Goal: Information Seeking & Learning: Learn about a topic

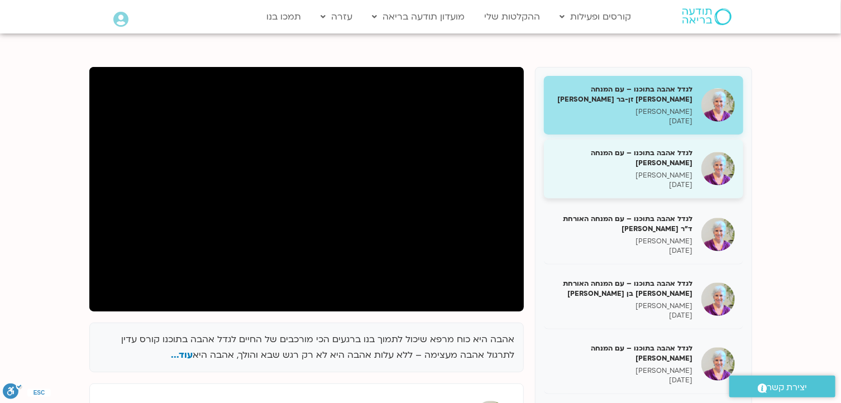
click at [674, 159] on h5 "לגדל אהבה בתוכנו – עם המנחה האורח ענבר בר קמה" at bounding box center [623, 158] width 141 height 20
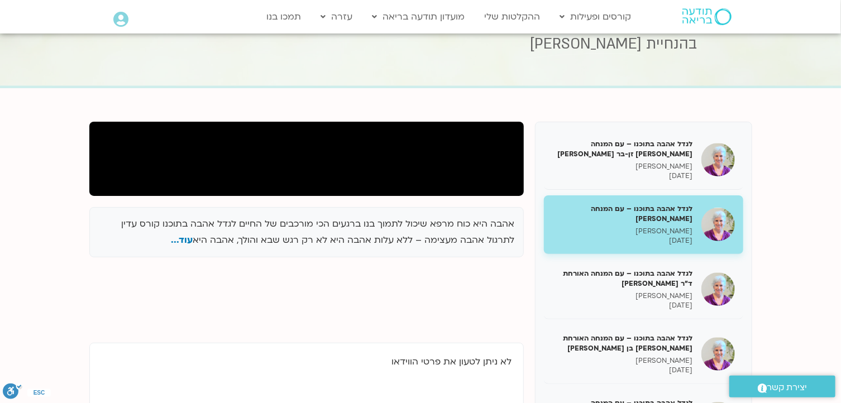
scroll to position [56, 0]
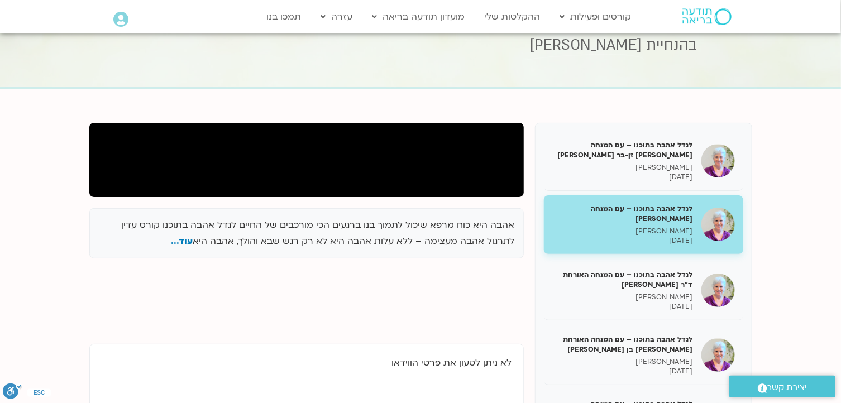
click at [675, 217] on h5 "לגדל אהבה בתוכנו – עם המנחה האורח ענבר בר קמה" at bounding box center [623, 214] width 141 height 20
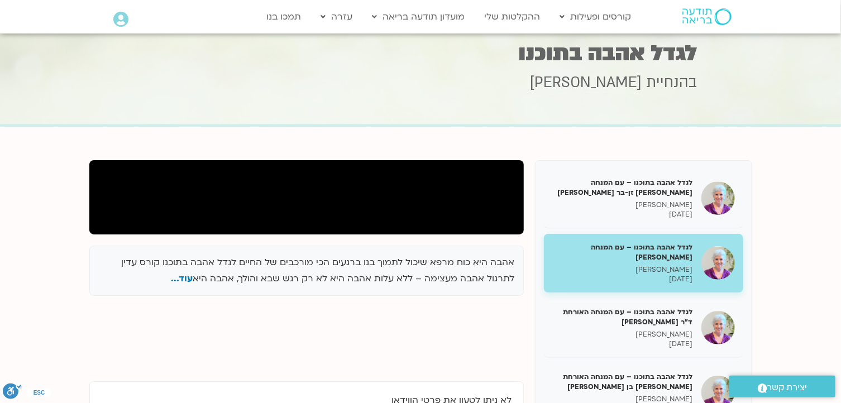
scroll to position [0, 0]
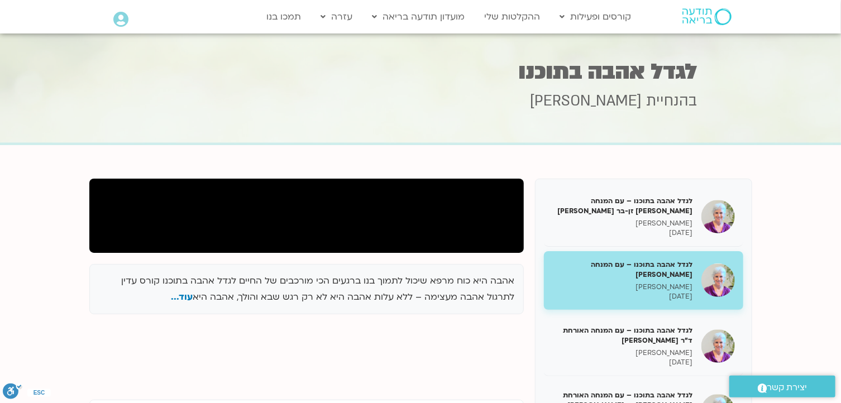
click at [677, 277] on h5 "לגדל אהבה בתוכנו – עם המנחה האורח ענבר בר קמה" at bounding box center [623, 270] width 141 height 20
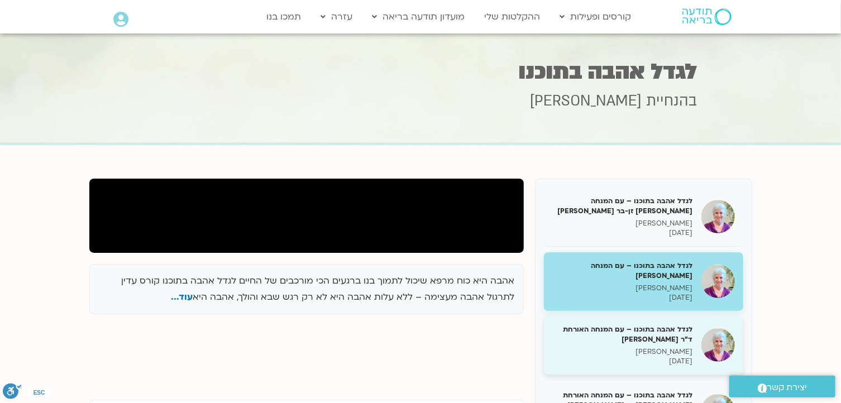
click at [670, 334] on h5 "לגדל אהבה בתוכנו – עם המנחה האורחת ד"ר נועה אלבלדה" at bounding box center [623, 335] width 141 height 20
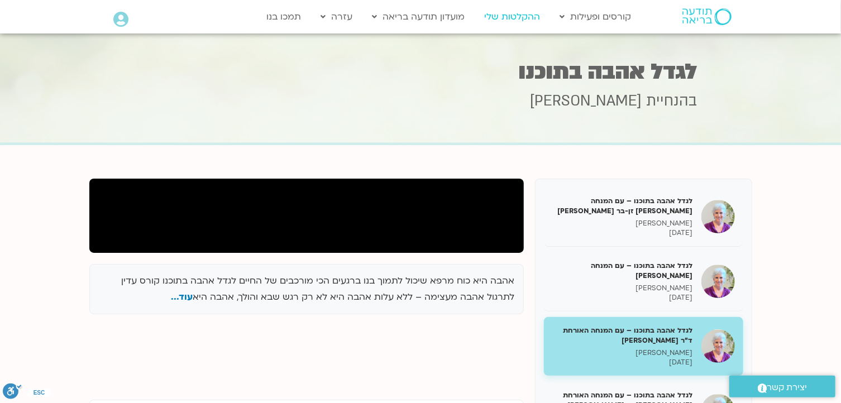
click at [519, 11] on link "ההקלטות שלי" at bounding box center [512, 16] width 67 height 21
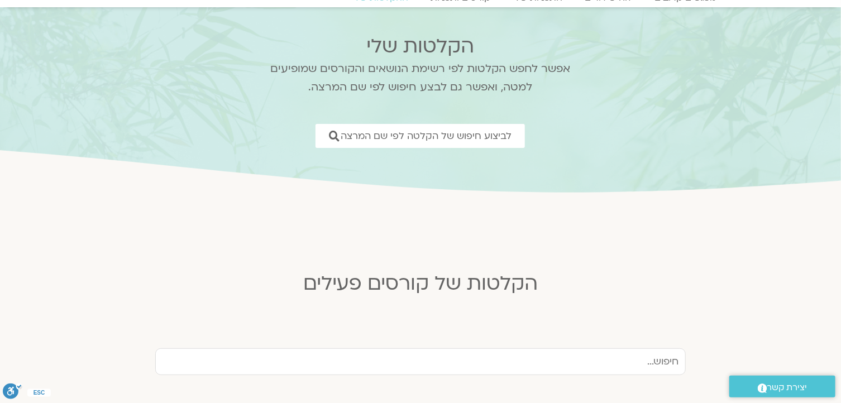
scroll to position [112, 0]
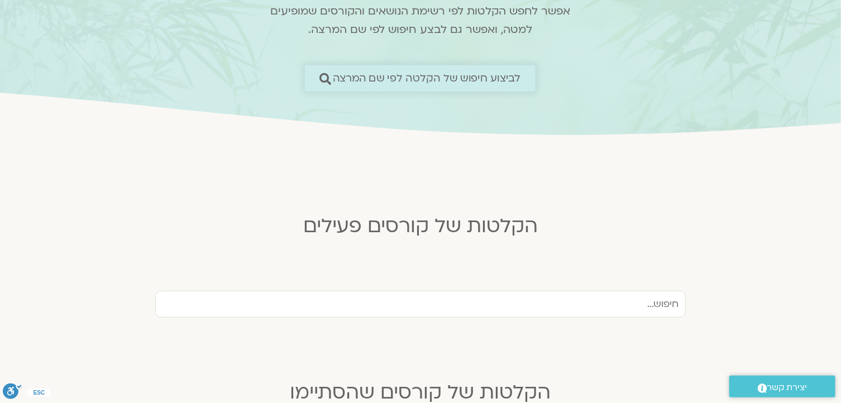
click at [482, 74] on span "לביצוע חיפוש של הקלטה לפי שם המרצה" at bounding box center [427, 79] width 188 height 12
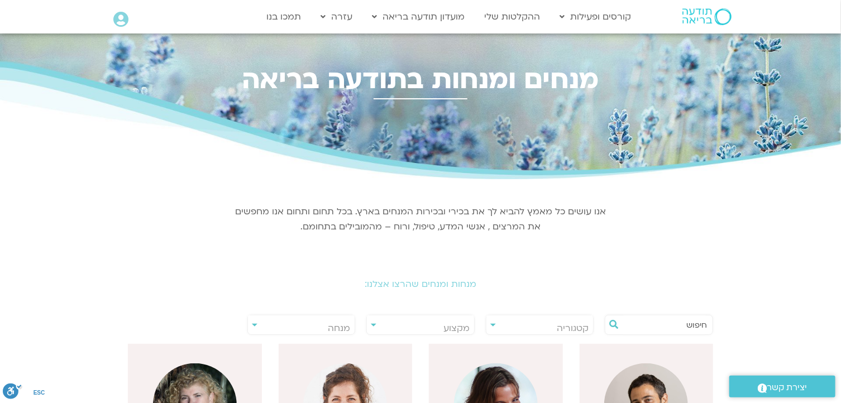
click at [255, 320] on span "מנחה" at bounding box center [301, 329] width 107 height 26
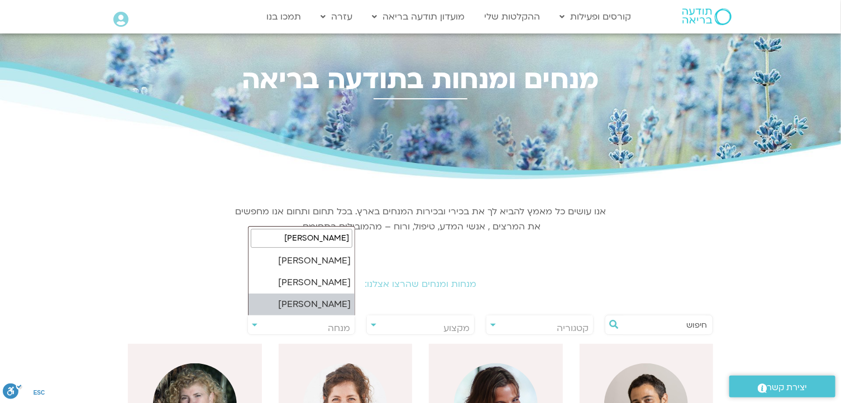
type input "סנד"
select select "****"
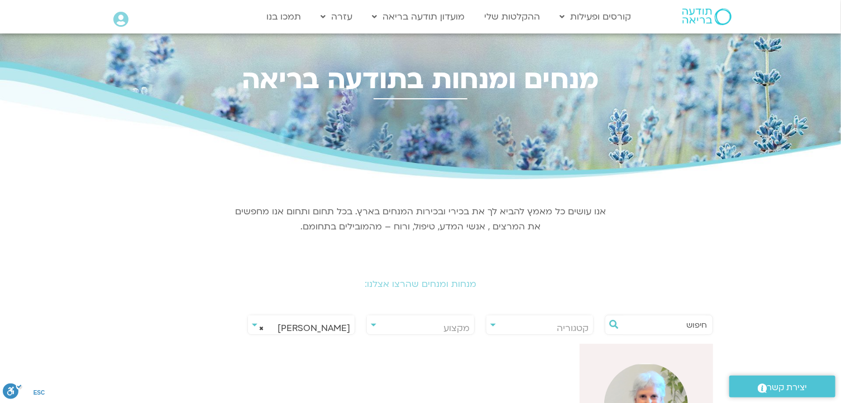
click at [654, 374] on img at bounding box center [647, 406] width 84 height 84
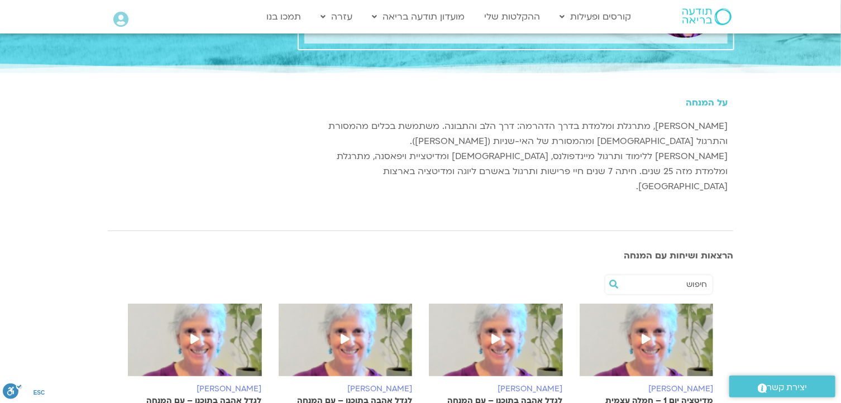
scroll to position [112, 0]
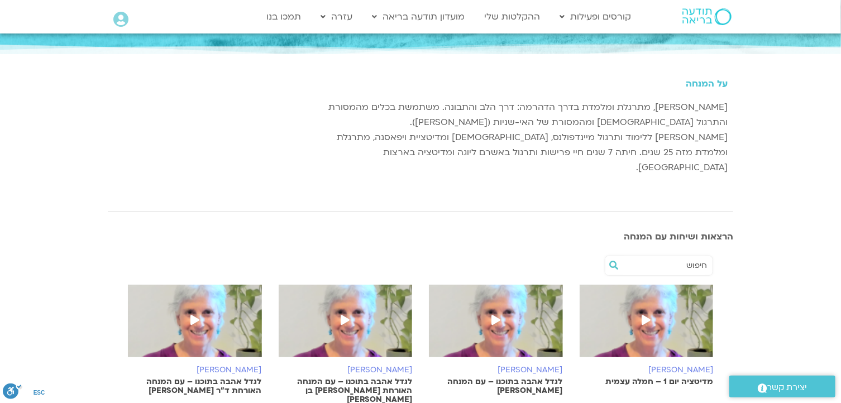
click at [527, 378] on p "לגדל אהבה בתוכנו – עם המנחה האורח בן קמינסקי" at bounding box center [496, 387] width 134 height 18
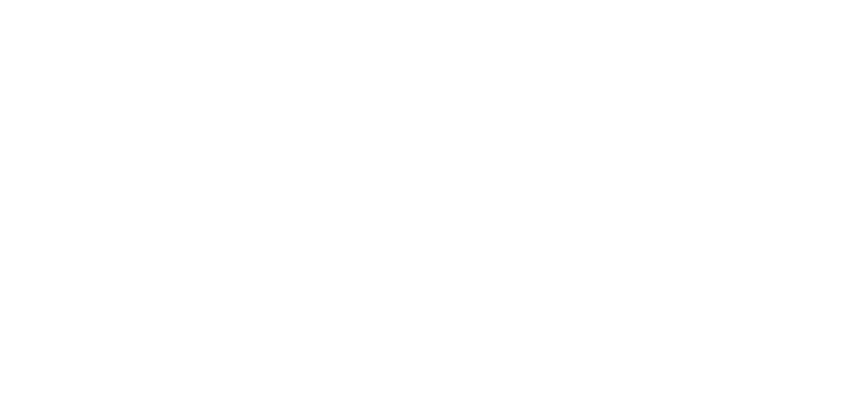
select select "****"
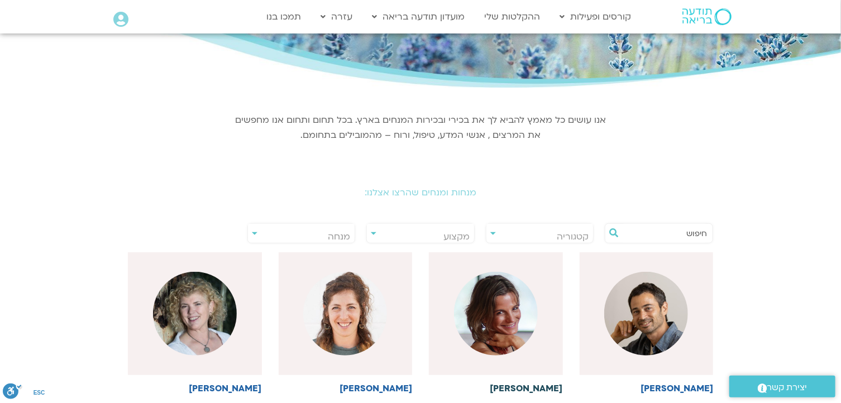
scroll to position [112, 0]
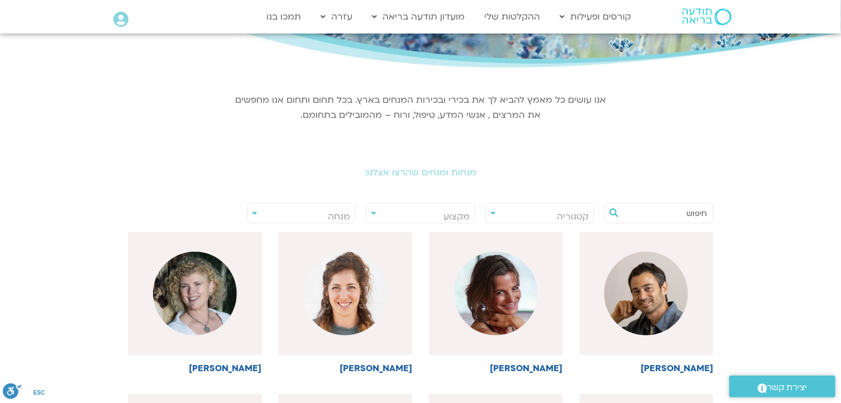
click at [313, 212] on span "מנחה" at bounding box center [301, 217] width 107 height 26
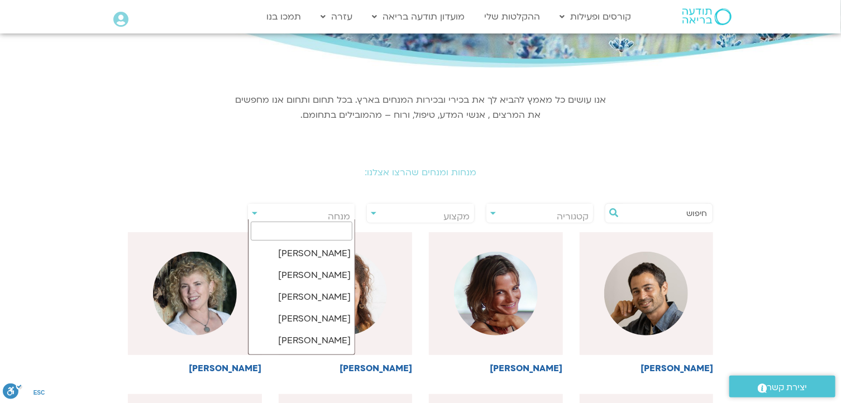
click at [253, 211] on span "מנחה" at bounding box center [301, 217] width 107 height 26
click at [293, 208] on span "מנחה" at bounding box center [301, 217] width 107 height 26
click at [341, 271] on img at bounding box center [345, 294] width 84 height 84
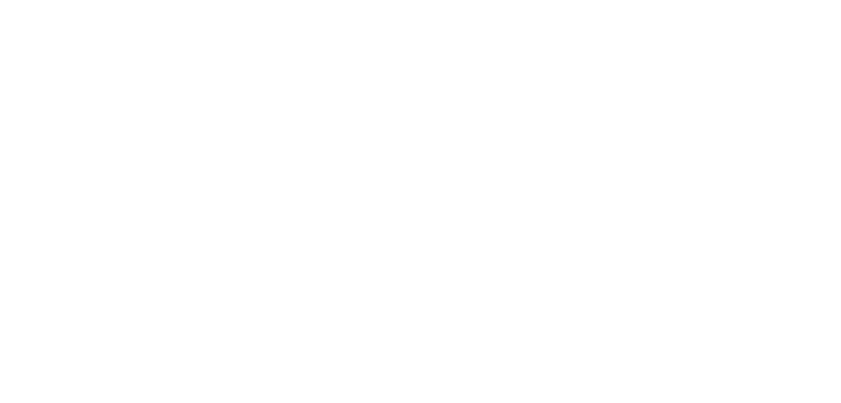
click at [0, 0] on html at bounding box center [0, 0] width 0 height 0
select select "****"
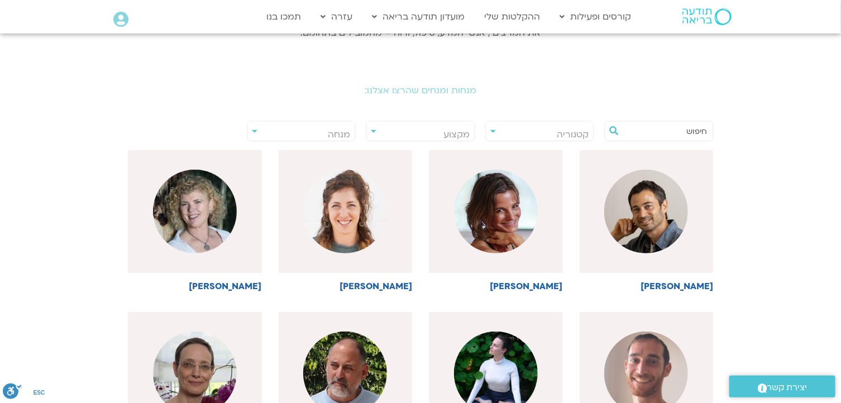
scroll to position [188, 0]
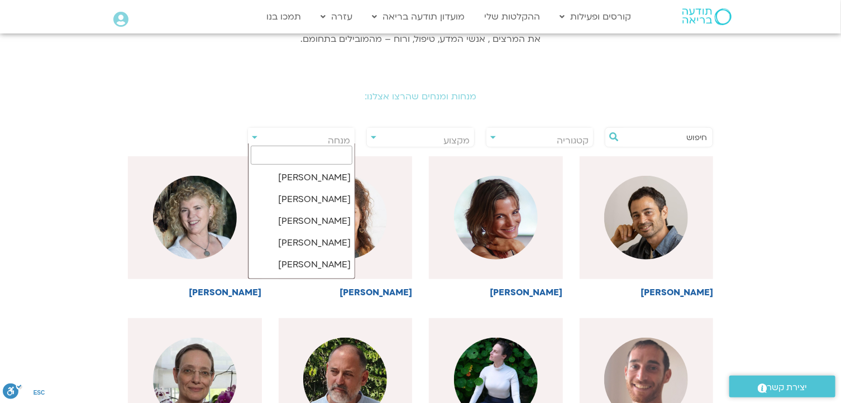
click at [324, 134] on span "מנחה" at bounding box center [301, 141] width 107 height 26
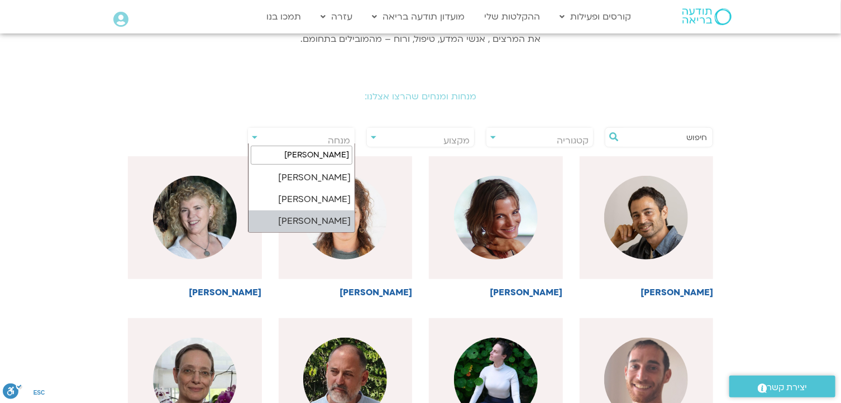
scroll to position [0, 0]
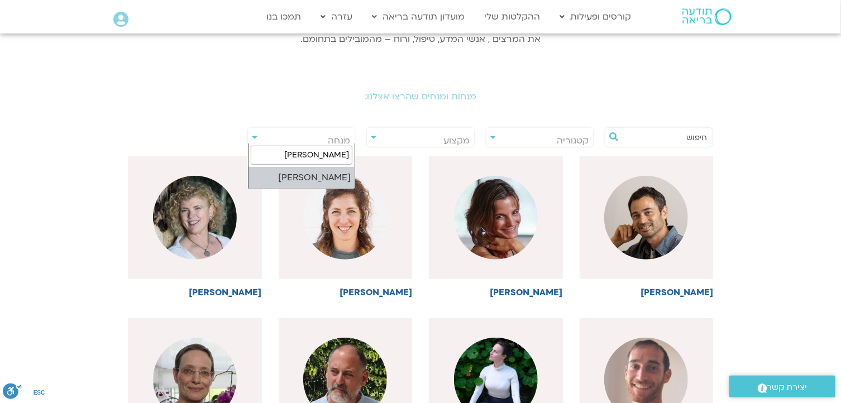
type input "סנדיה"
click at [340, 132] on span "מנחה" at bounding box center [301, 141] width 107 height 26
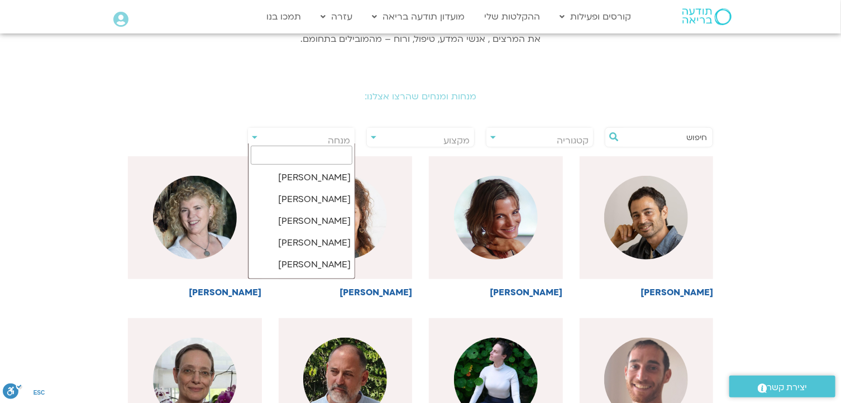
click at [316, 137] on span "מנחה" at bounding box center [301, 141] width 107 height 26
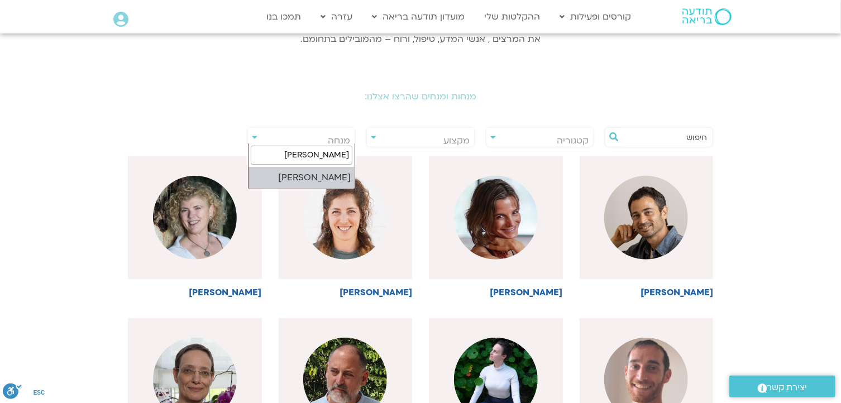
type input "[PERSON_NAME]"
click at [308, 176] on div at bounding box center [346, 217] width 134 height 123
click at [341, 135] on span "מנחה" at bounding box center [339, 141] width 22 height 12
type input "[PERSON_NAME]"
click at [294, 150] on input "[PERSON_NAME]" at bounding box center [302, 155] width 102 height 19
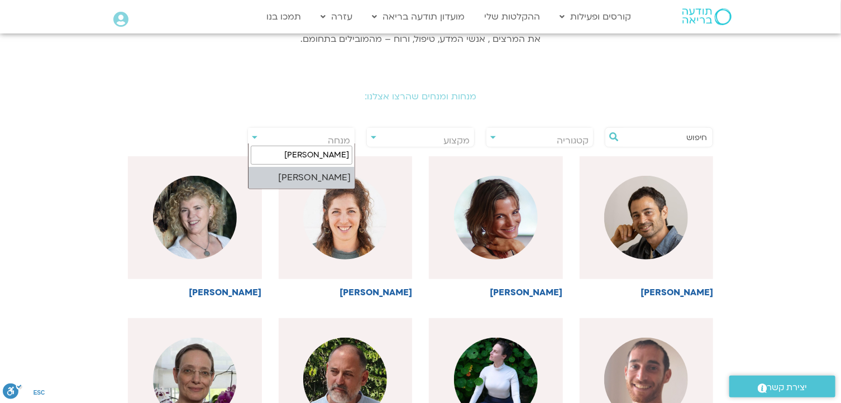
click at [298, 154] on input "[PERSON_NAME]" at bounding box center [302, 155] width 102 height 19
click at [280, 155] on input "[PERSON_NAME]" at bounding box center [302, 155] width 102 height 19
click at [288, 158] on input "[PERSON_NAME]" at bounding box center [302, 155] width 102 height 19
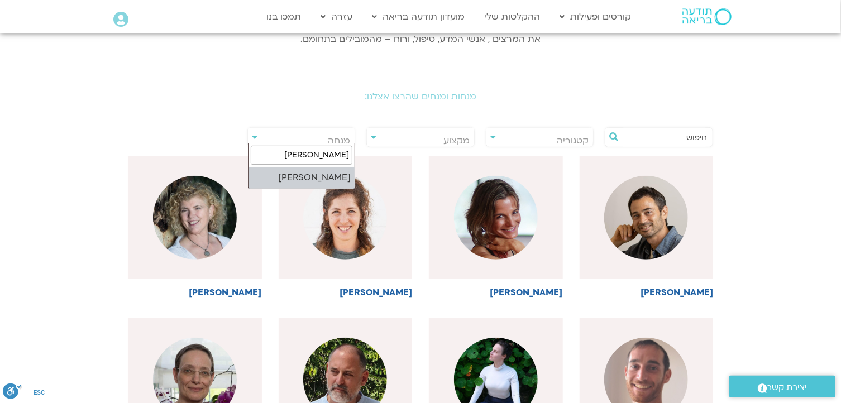
click at [286, 153] on input "[PERSON_NAME]" at bounding box center [302, 155] width 102 height 19
click at [492, 135] on div "**********" at bounding box center [540, 137] width 108 height 20
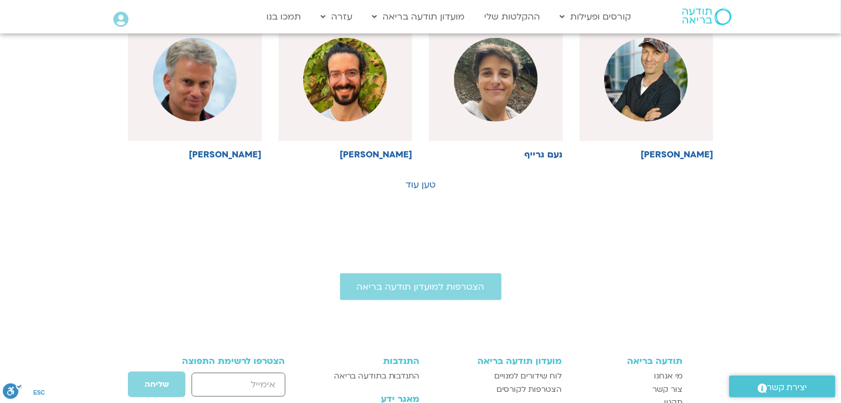
scroll to position [675, 0]
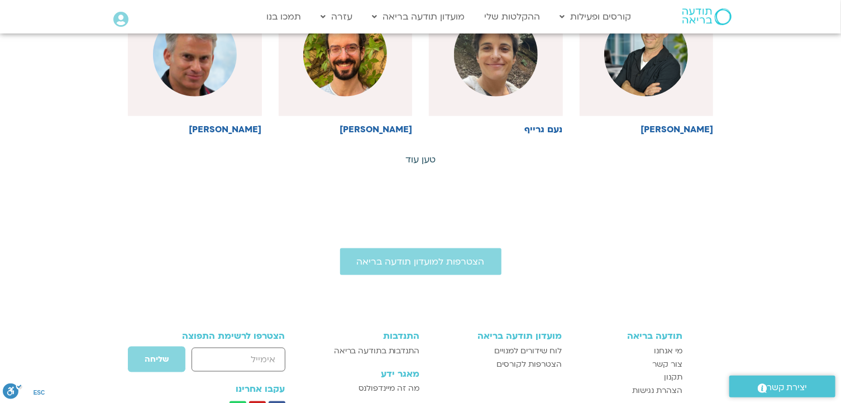
click at [419, 154] on link "טען עוד" at bounding box center [421, 160] width 30 height 12
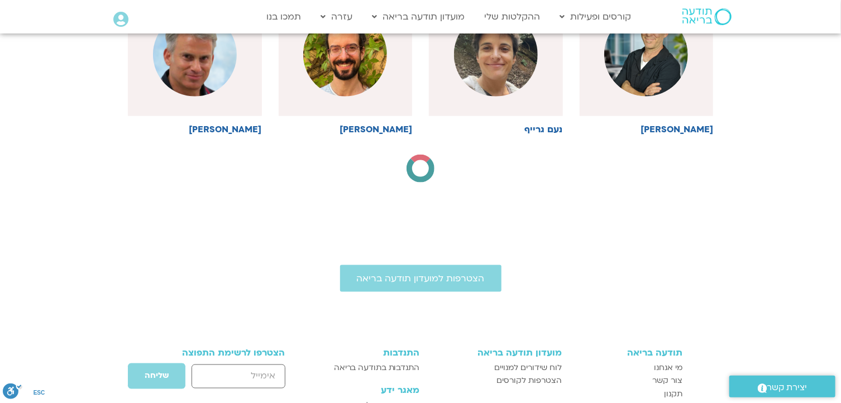
click at [419, 154] on div at bounding box center [420, 168] width 34 height 34
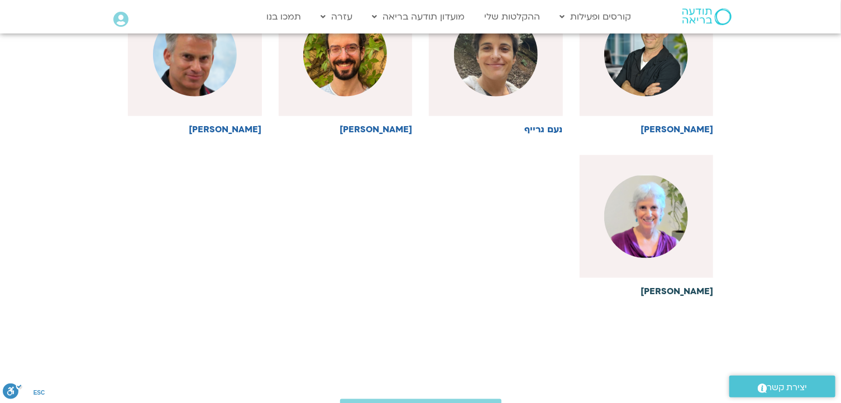
click at [702, 284] on link "[PERSON_NAME]" at bounding box center [647, 225] width 134 height 141
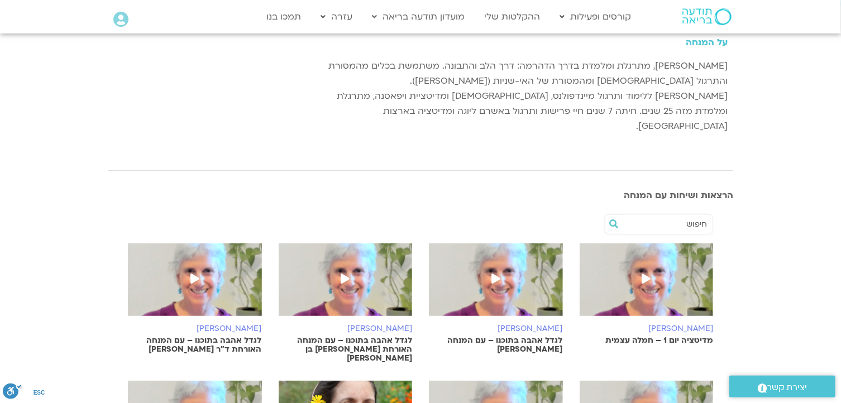
scroll to position [168, 0]
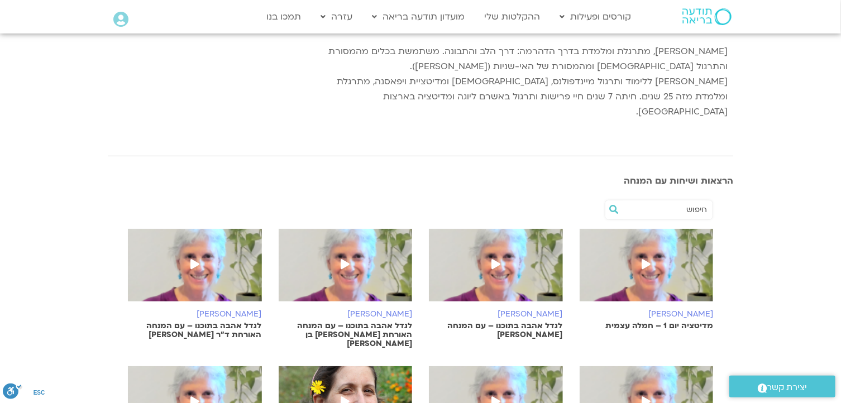
click at [390, 310] on h6 "[PERSON_NAME]" at bounding box center [346, 314] width 134 height 9
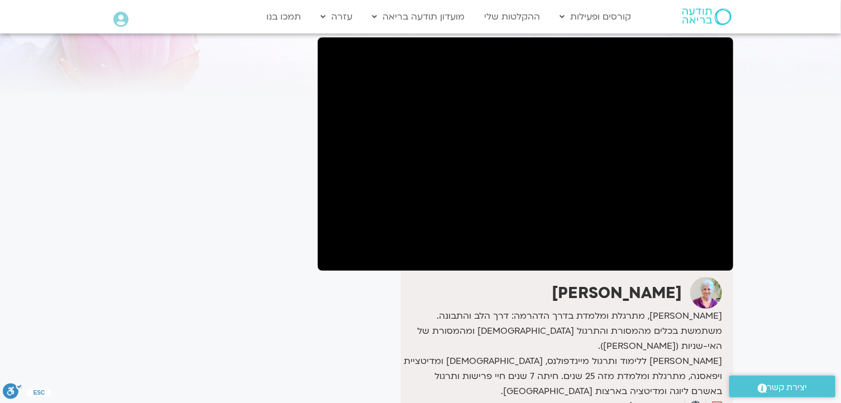
scroll to position [112, 0]
